Goal: Information Seeking & Learning: Learn about a topic

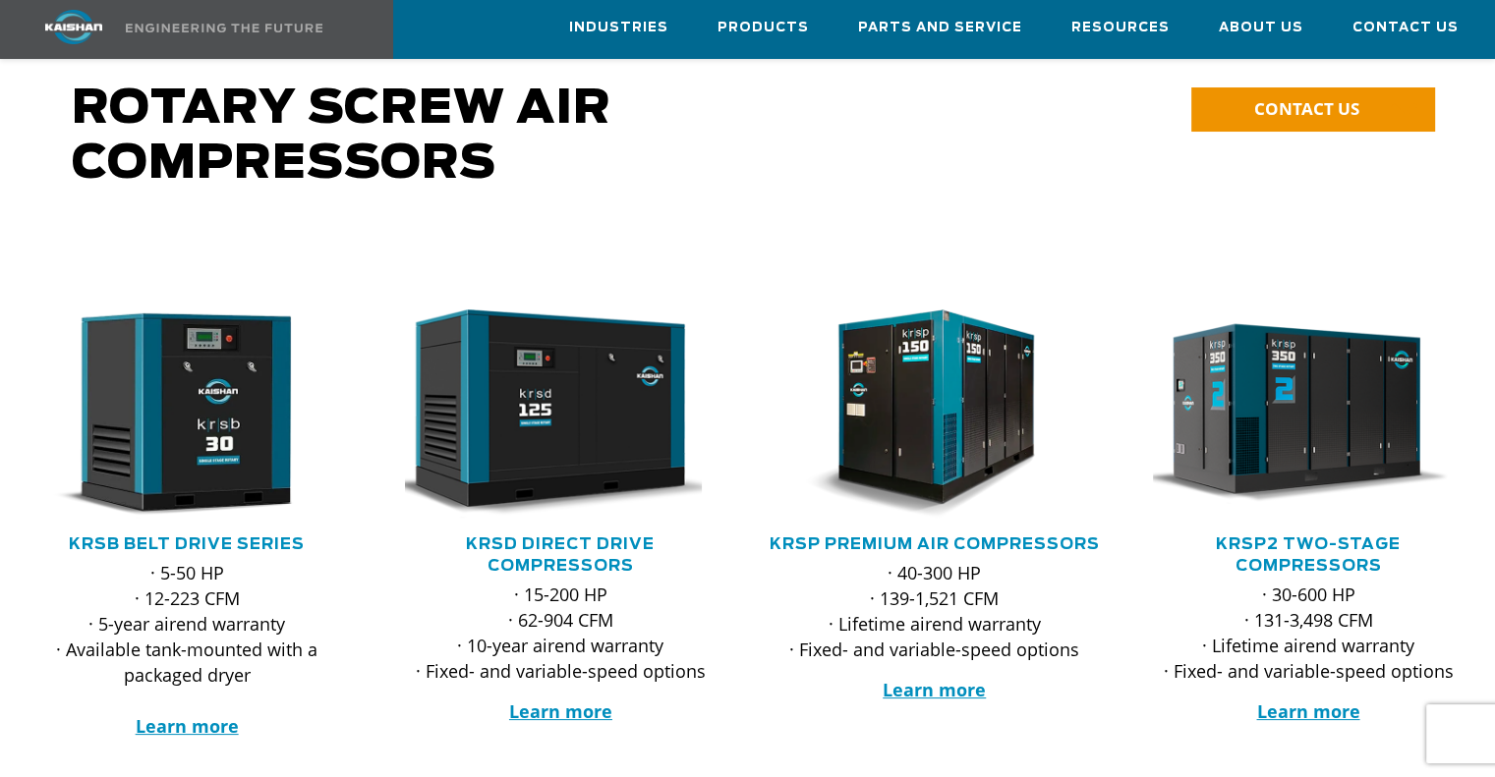
scroll to position [118, 0]
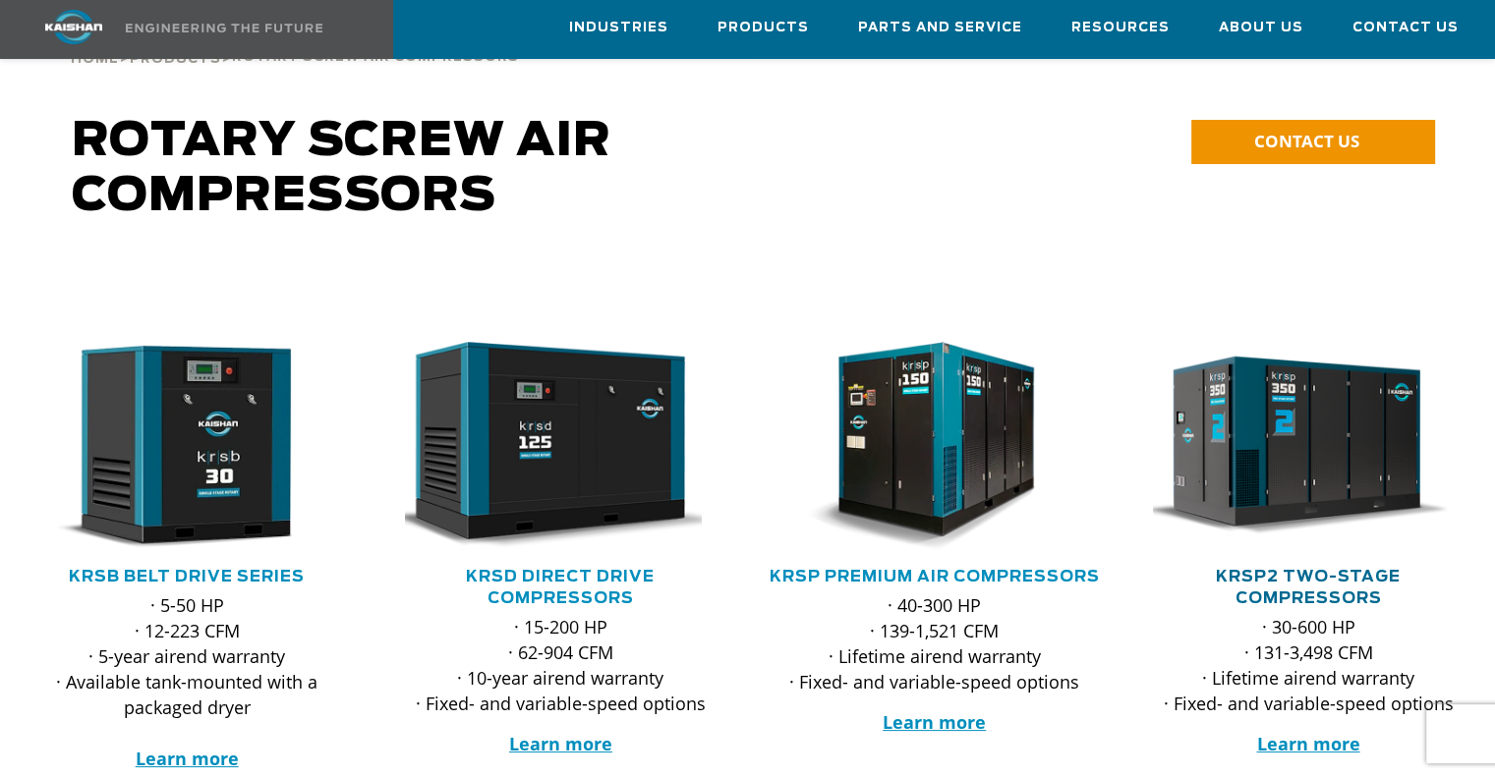
click at [1227, 569] on link "KRSP2 Two-Stage Compressors" at bounding box center [1308, 587] width 185 height 37
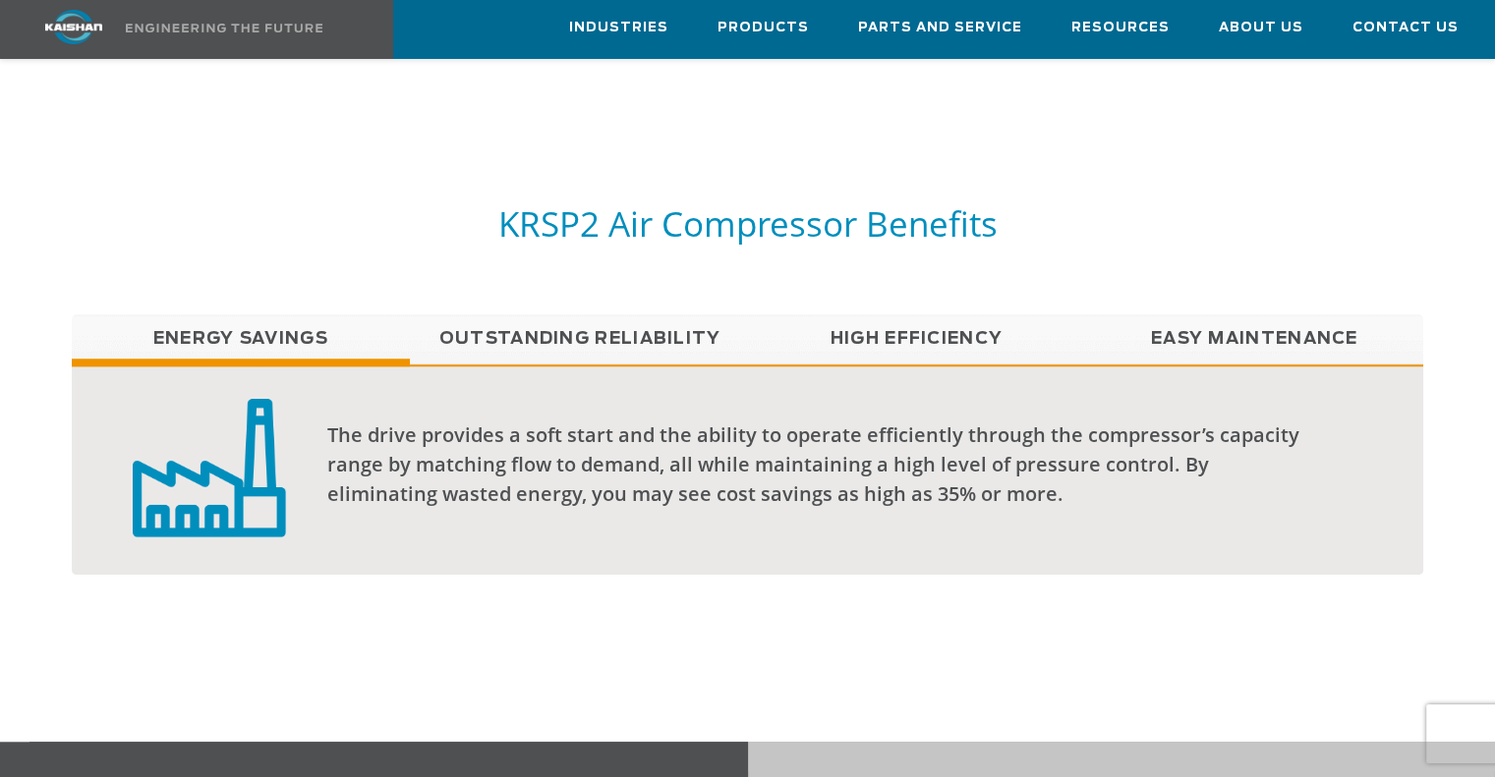
scroll to position [1459, 0]
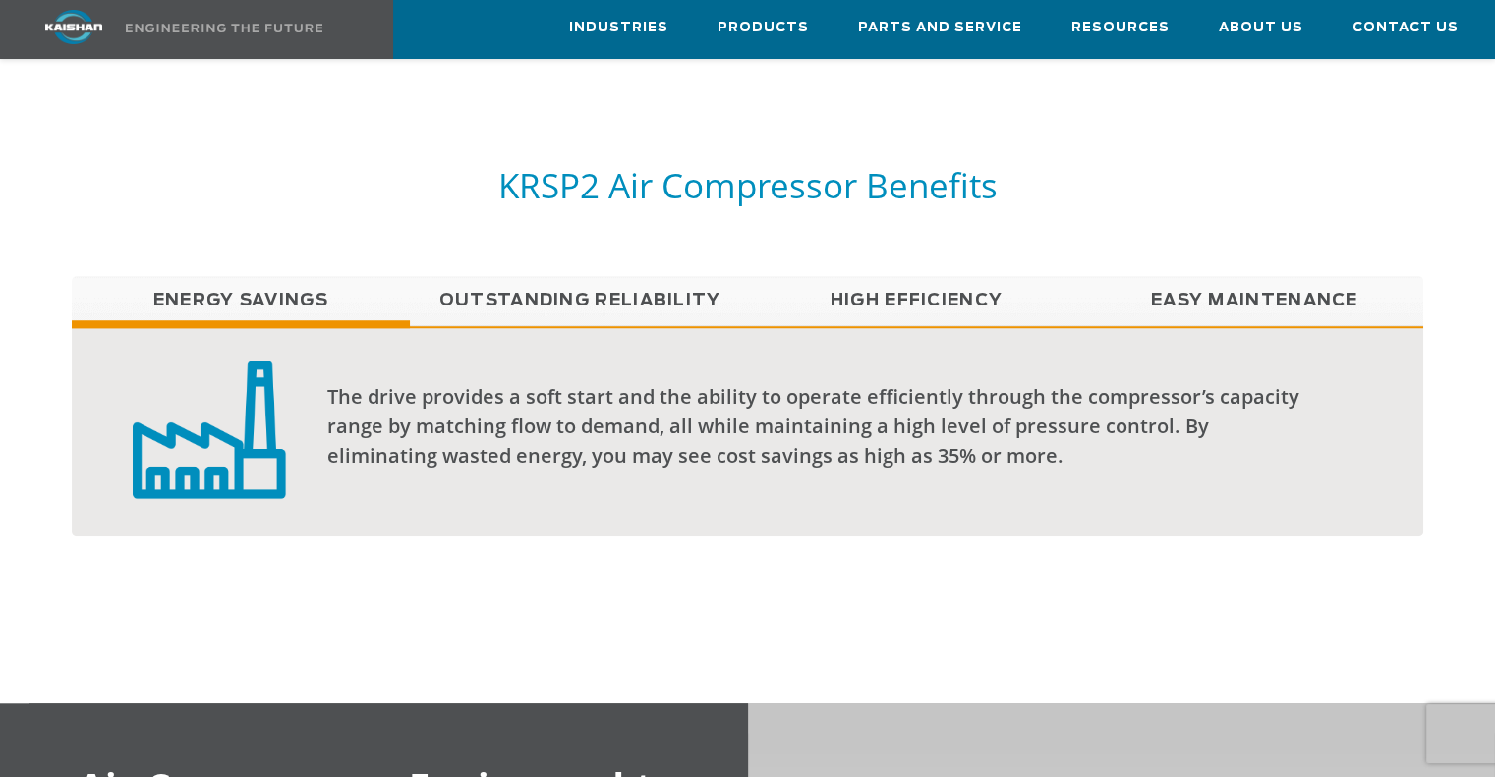
click at [1222, 276] on link "Easy Maintenance" at bounding box center [1254, 300] width 338 height 49
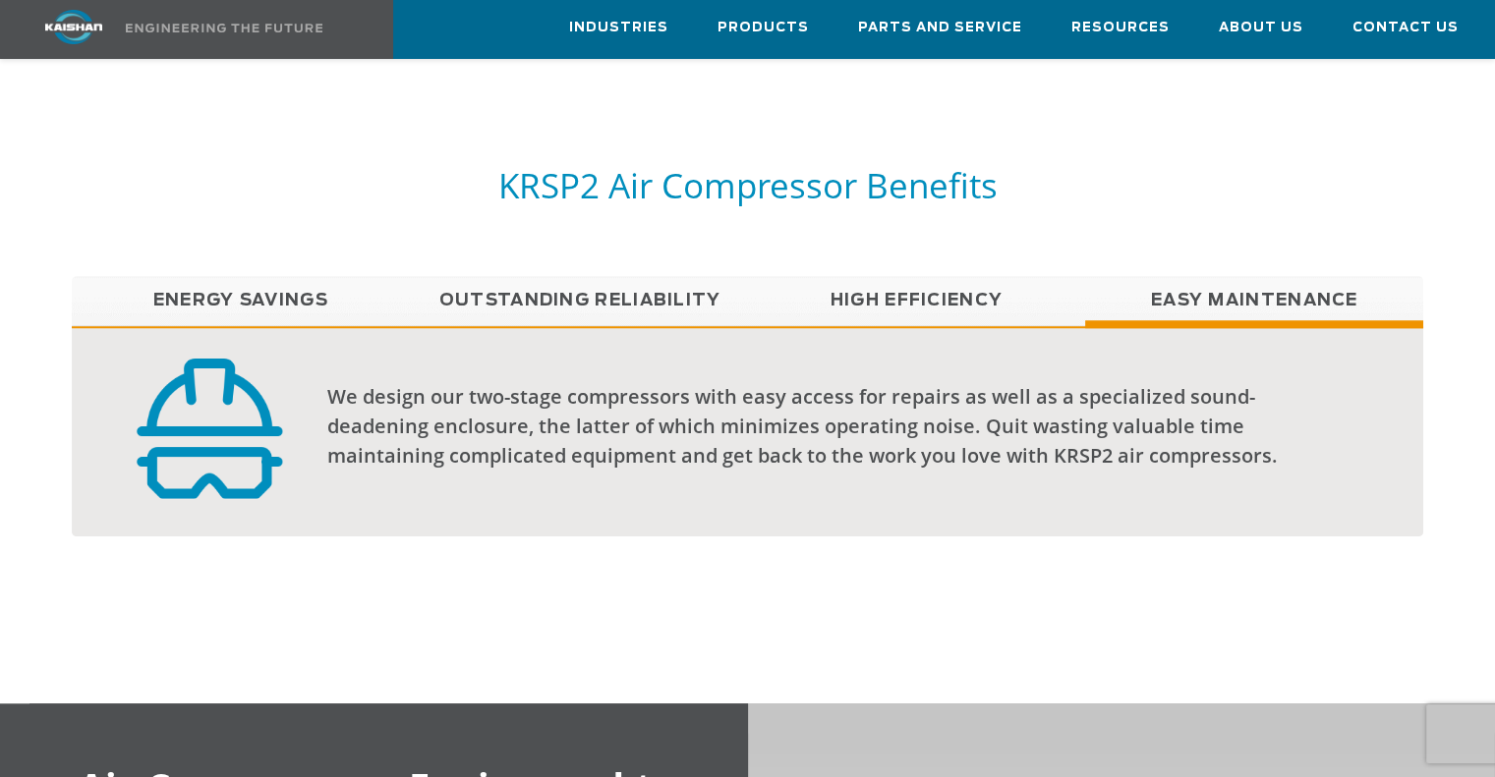
click at [1022, 276] on link "High Efficiency" at bounding box center [916, 300] width 338 height 49
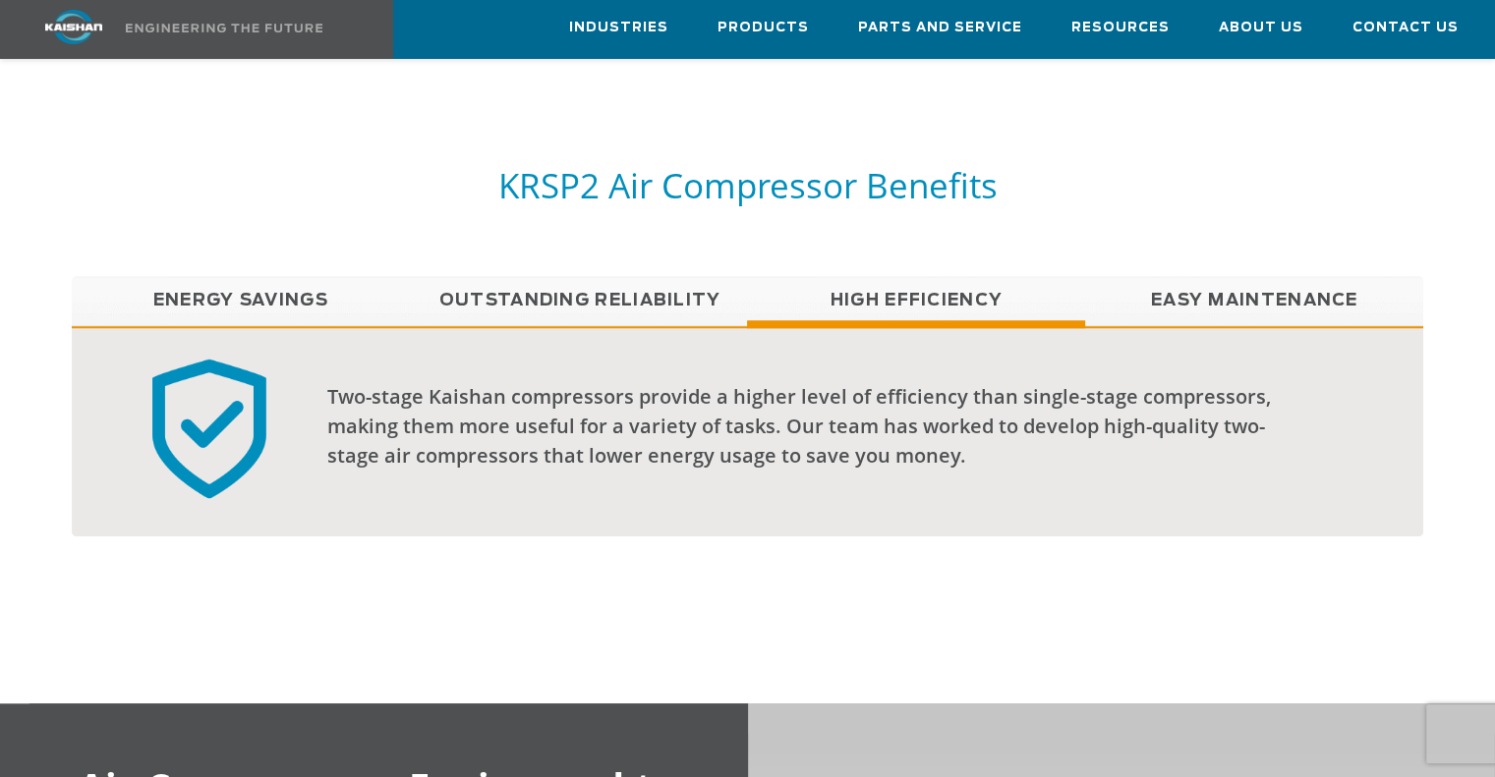
click at [645, 276] on link "Outstanding Reliability" at bounding box center [579, 300] width 338 height 49
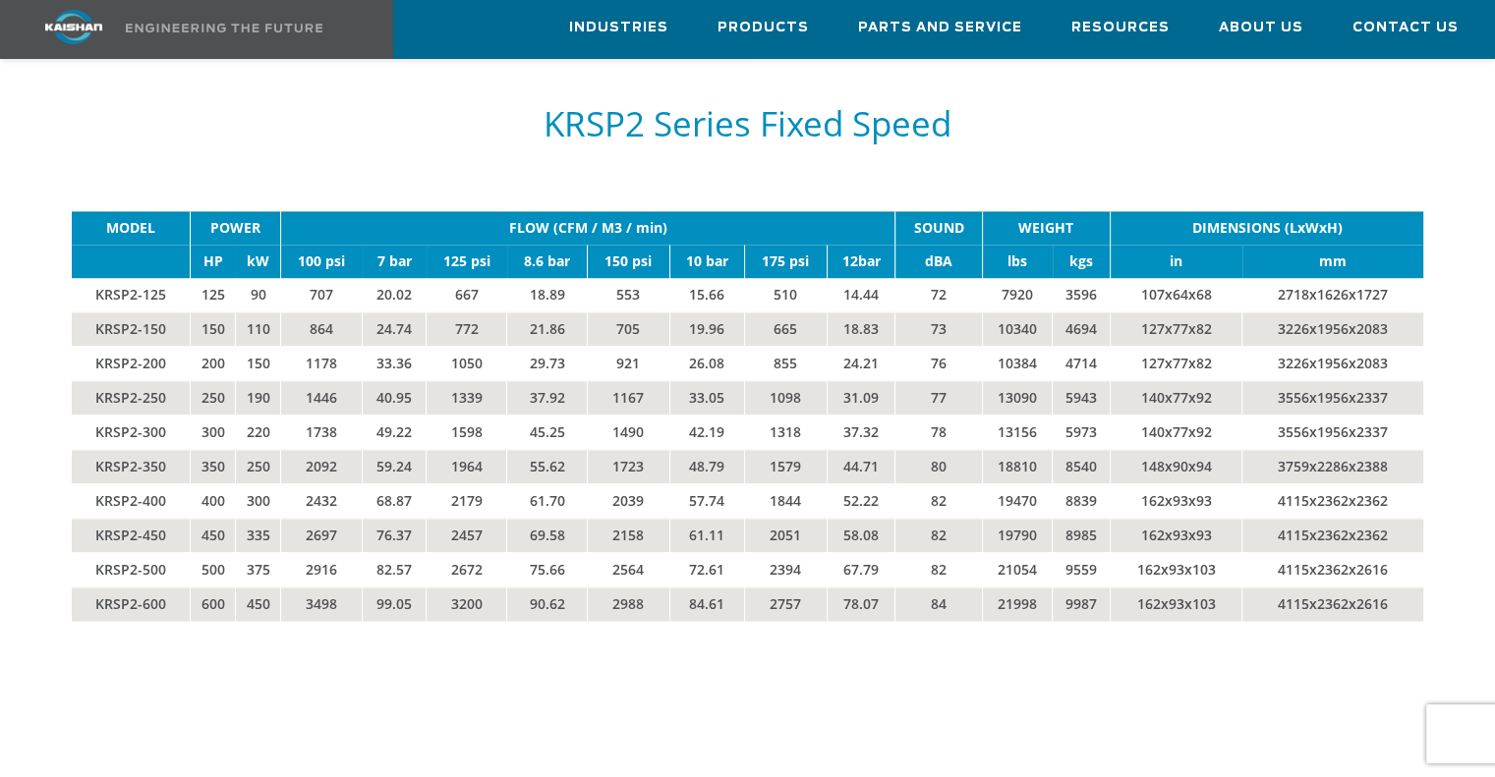
scroll to position [3165, 0]
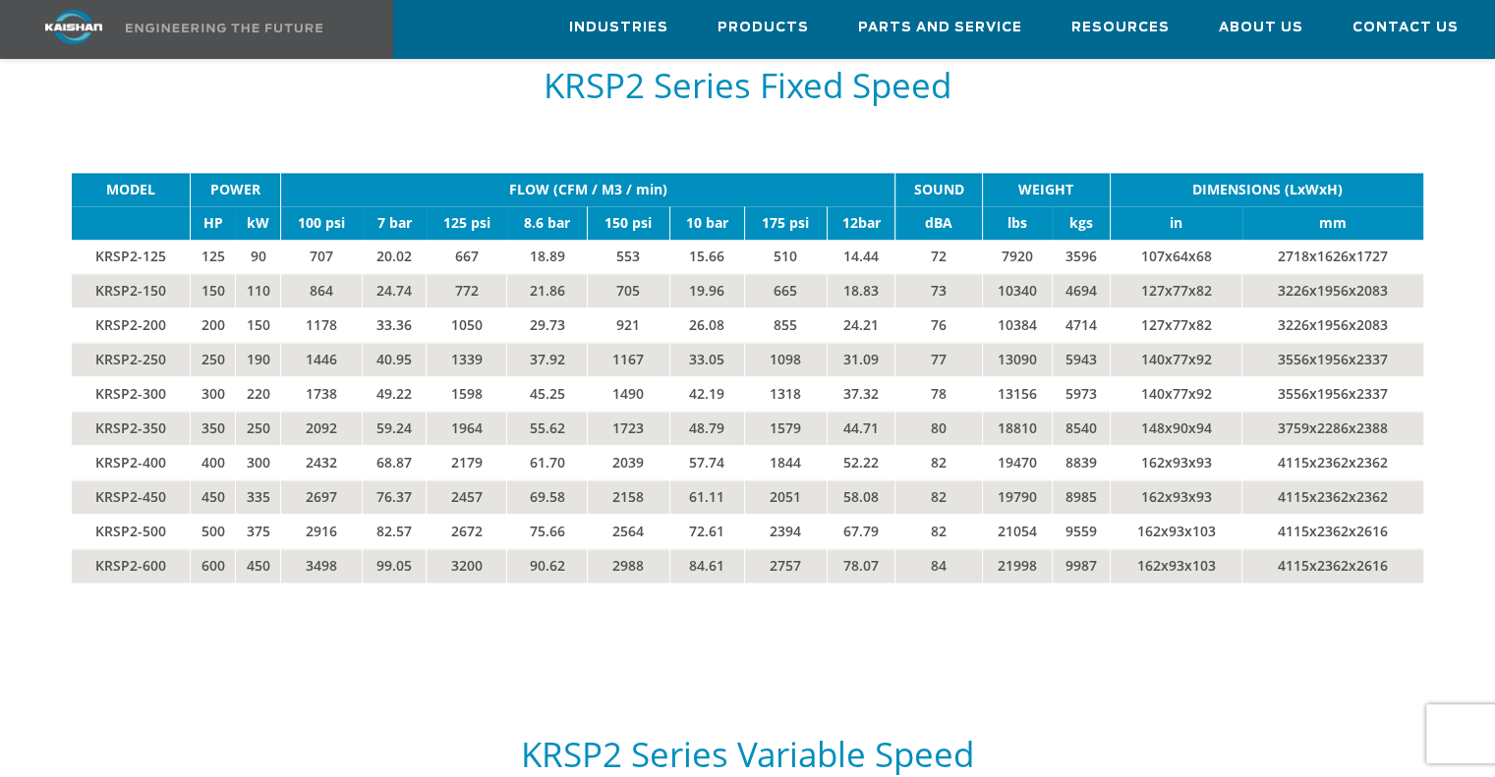
click at [543, 206] on td "8.6 bar" at bounding box center [547, 222] width 81 height 33
click at [603, 173] on td "FLOW (CFM / M3 / min)" at bounding box center [588, 189] width 614 height 33
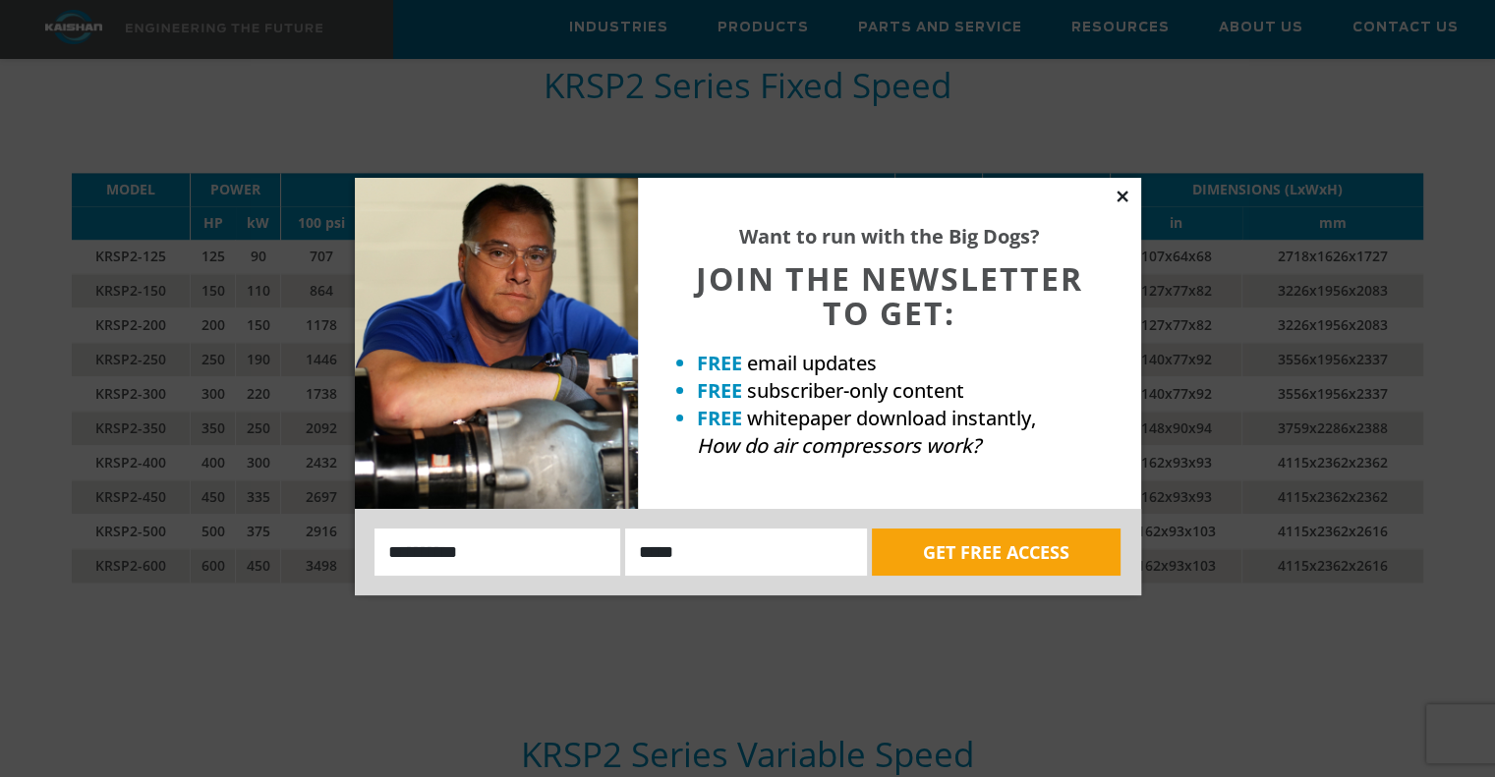
click at [1123, 198] on icon at bounding box center [1122, 196] width 11 height 11
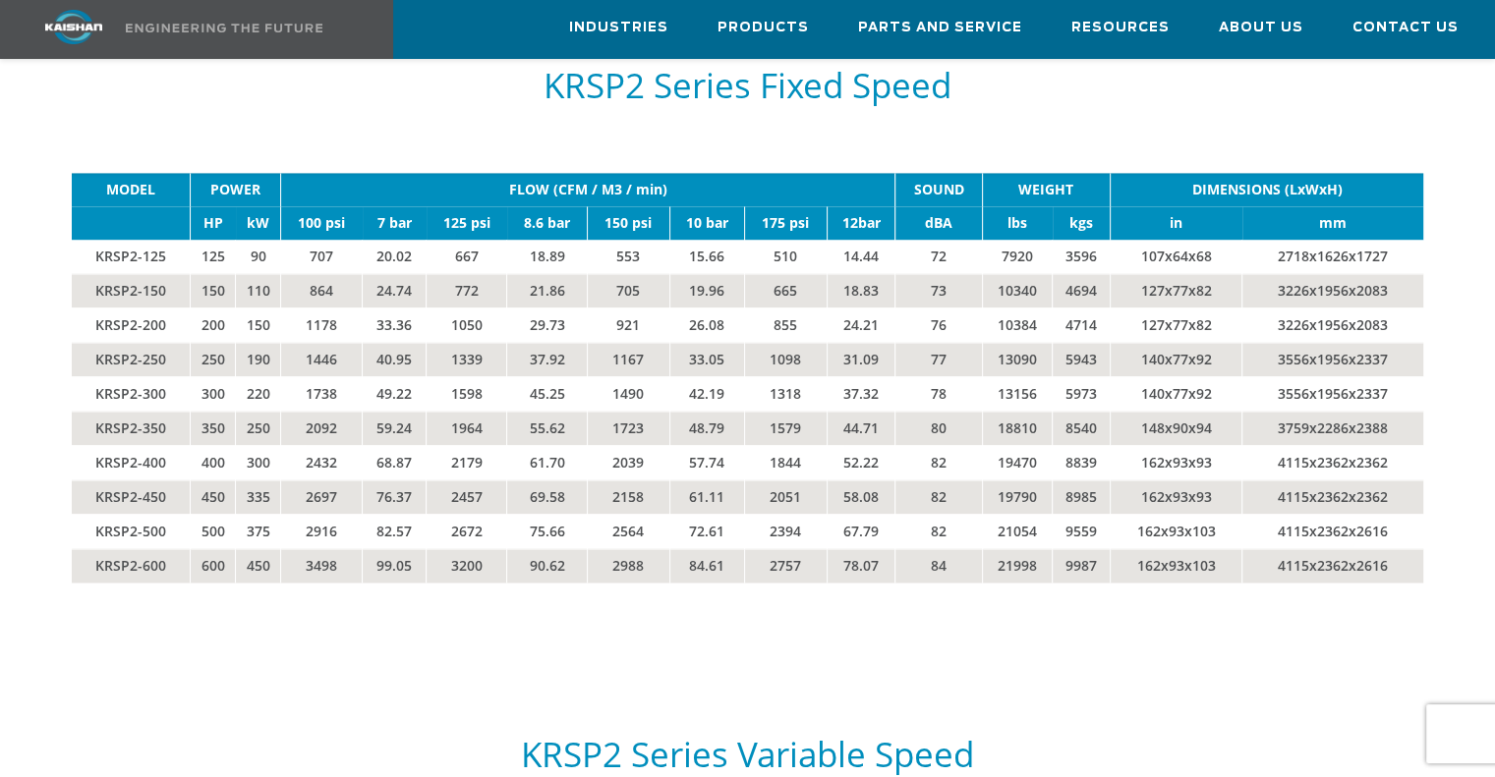
click at [633, 548] on td "2988" at bounding box center [628, 565] width 83 height 34
click at [559, 548] on td "90.62" at bounding box center [547, 565] width 81 height 34
click at [312, 548] on td "3498" at bounding box center [322, 565] width 82 height 34
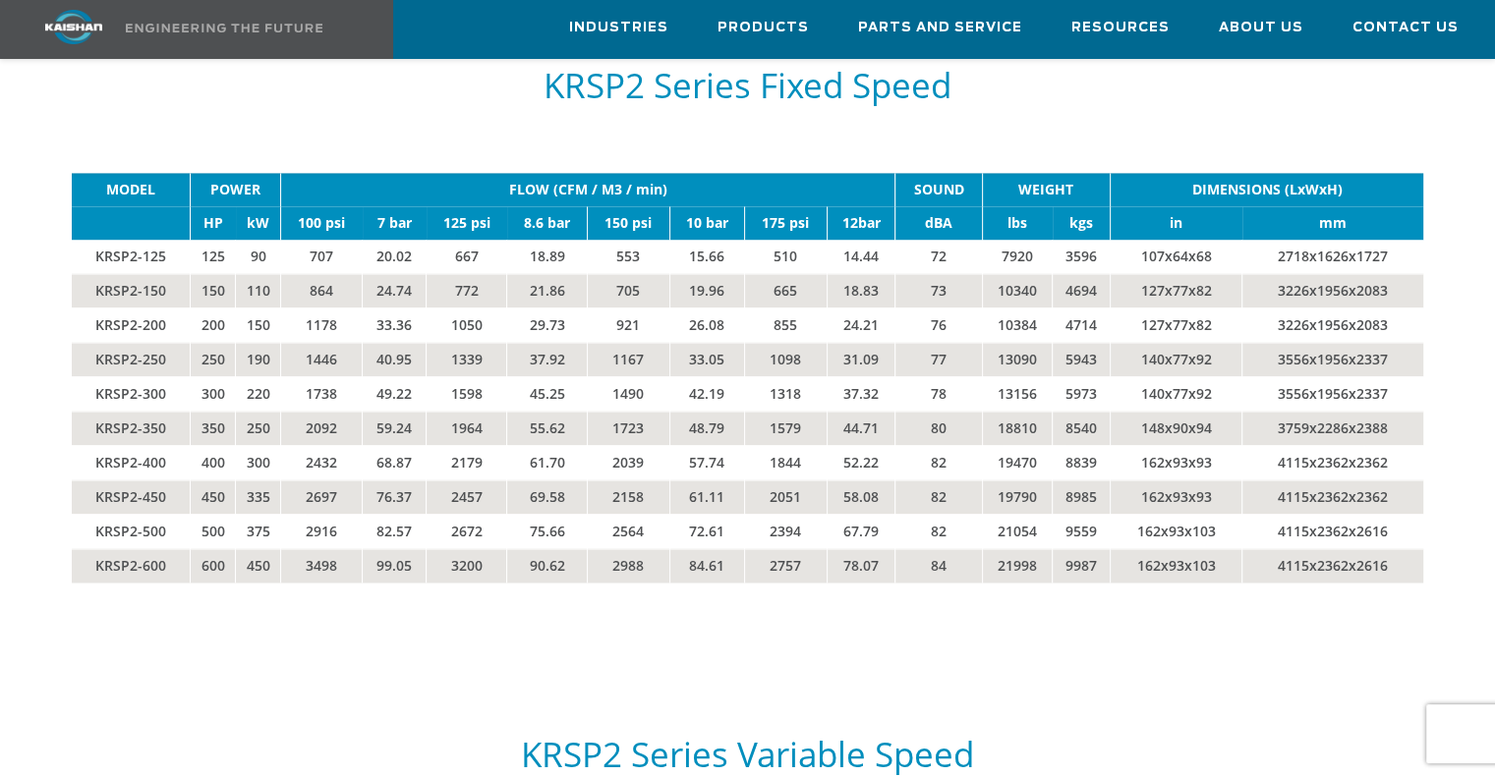
click at [322, 574] on div "MODEL POWER FLOW (CFM / M3 / min) SOUND WEIGHT DIMENSIONS (LxWxH) HP kW 100 psi…" at bounding box center [747, 397] width 1375 height 449
click at [324, 548] on td "3498" at bounding box center [322, 565] width 82 height 34
click at [383, 548] on td "99.05" at bounding box center [395, 565] width 64 height 34
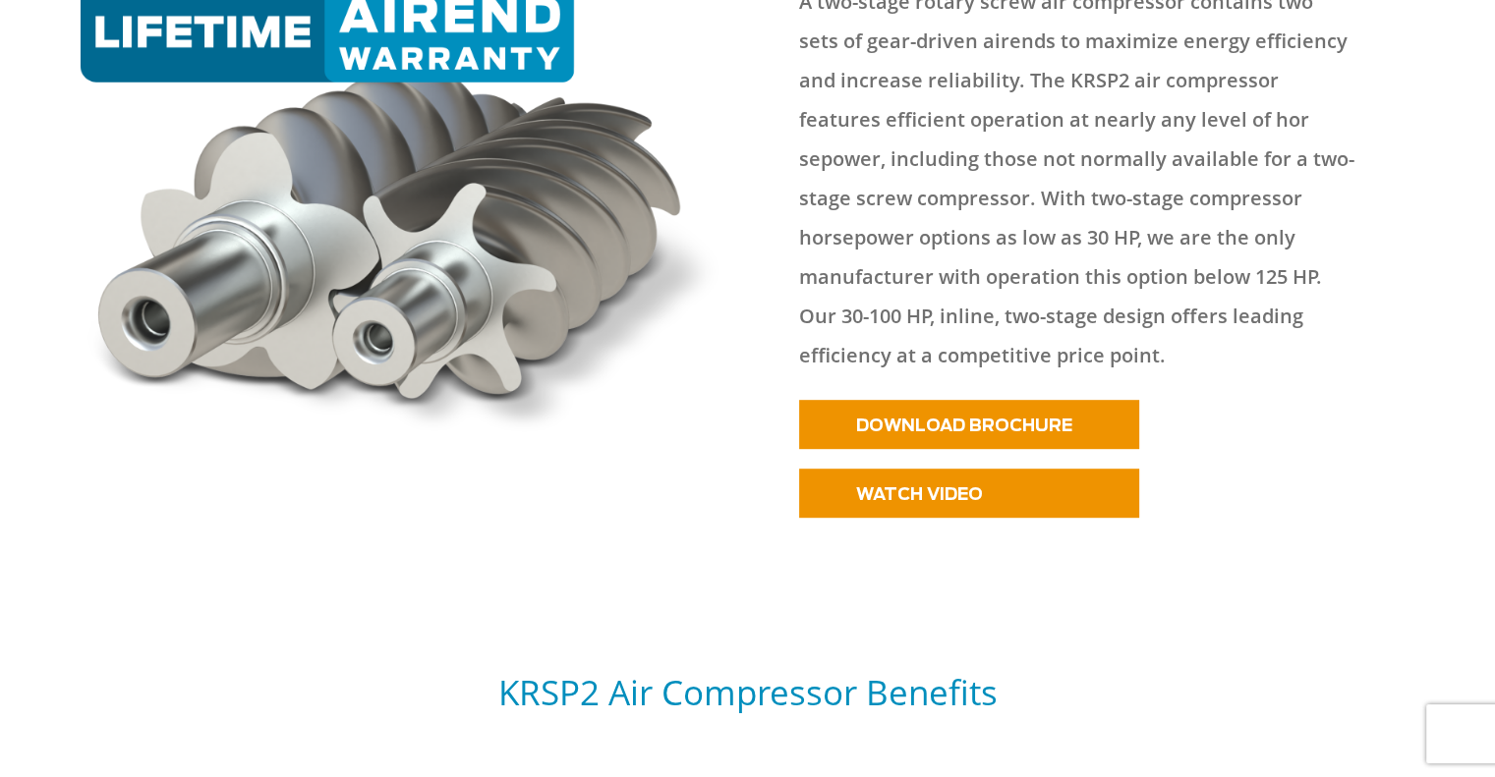
scroll to position [0, 0]
